Goal: Information Seeking & Learning: Learn about a topic

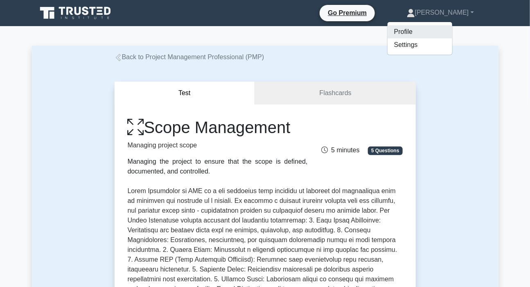
click at [433, 30] on link "Profile" at bounding box center [419, 31] width 65 height 13
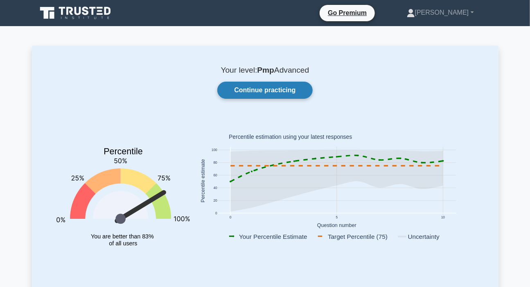
click at [274, 91] on link "Continue practicing" at bounding box center [264, 90] width 95 height 17
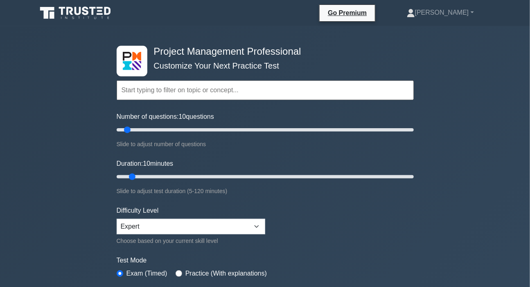
scroll to position [74, 0]
